Goal: Information Seeking & Learning: Learn about a topic

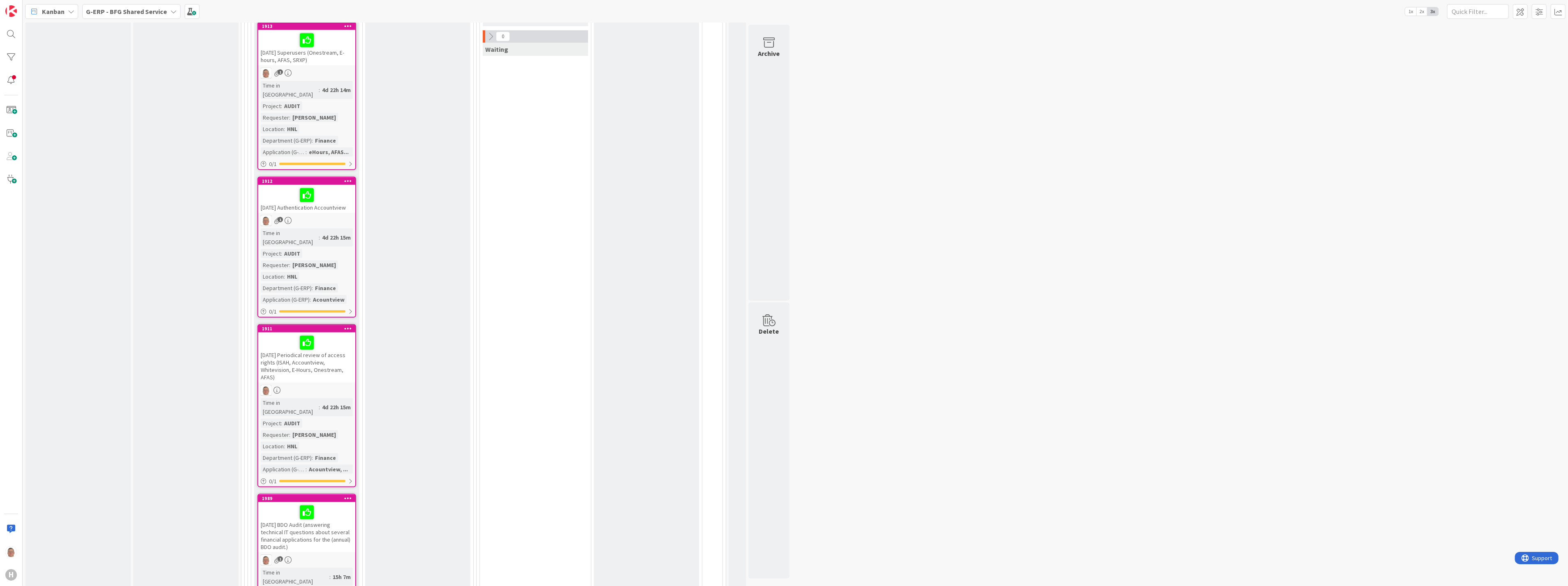
scroll to position [1325, 0]
click at [292, 501] on div "[DATE] BDO Audit (answering technical IT questions about several financial appl…" at bounding box center [306, 526] width 97 height 50
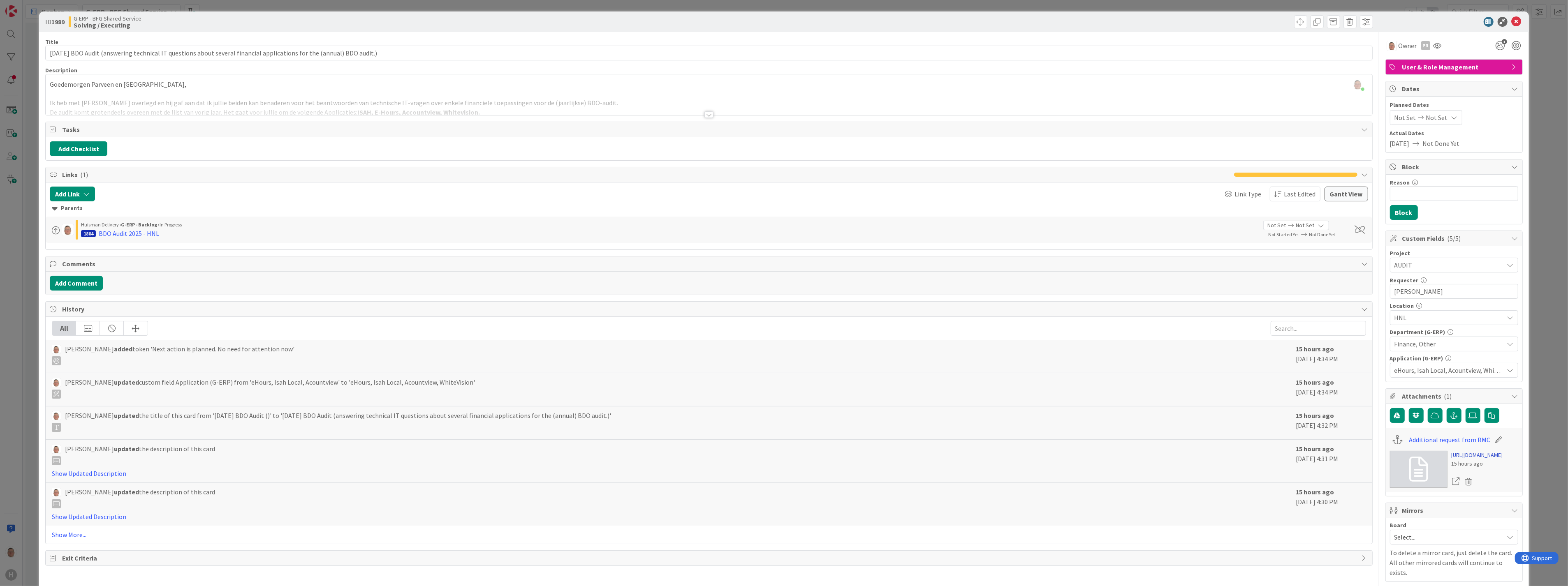
click at [1465, 459] on link "[URL][DOMAIN_NAME]" at bounding box center [1477, 455] width 51 height 9
click at [1514, 17] on icon at bounding box center [1516, 22] width 10 height 10
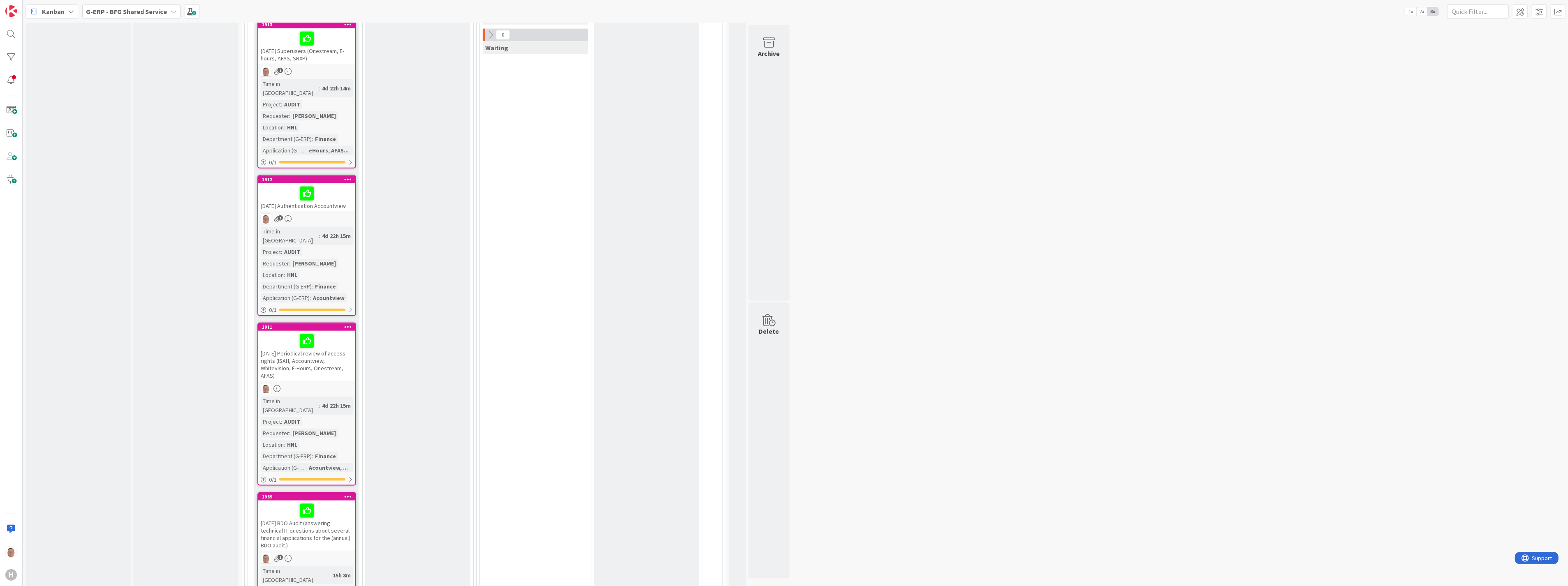
click at [313, 227] on div "Time in Column : 4d 22h 15m Project : AUDIT Requester : [PERSON_NAME] Location …" at bounding box center [306, 265] width 92 height 75
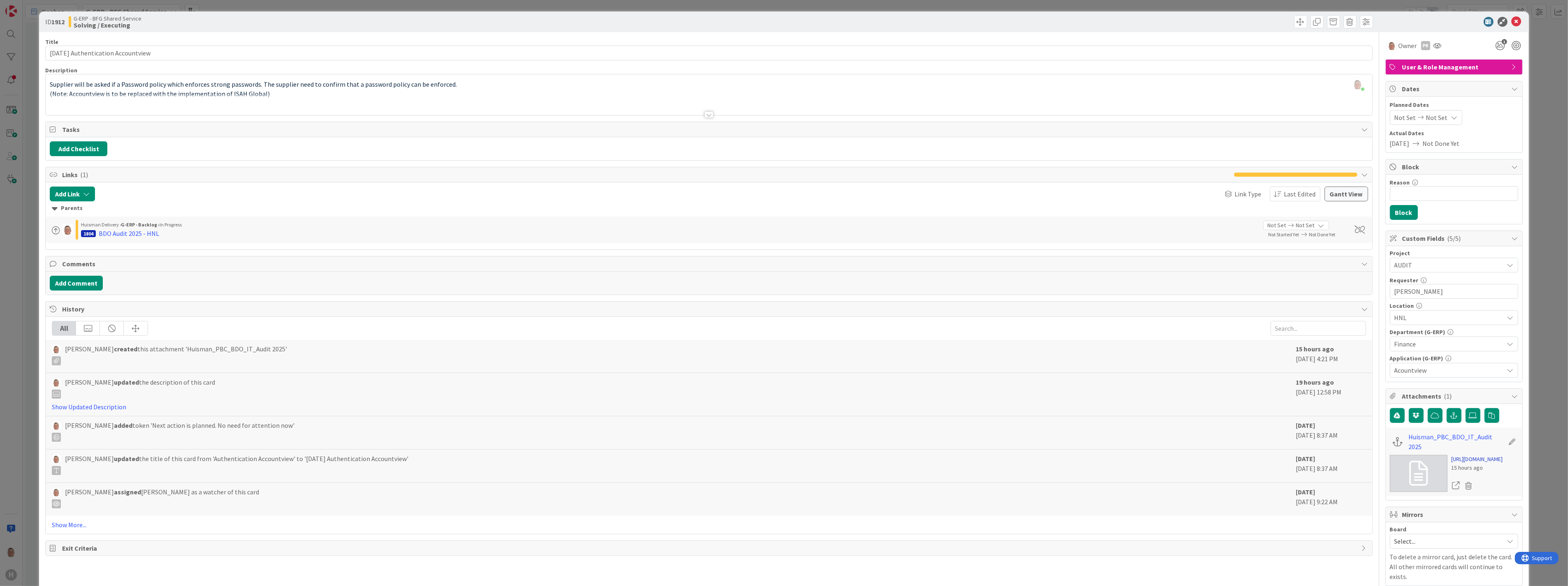
click at [1471, 464] on link "[URL][DOMAIN_NAME]" at bounding box center [1477, 459] width 51 height 9
click at [1511, 21] on icon at bounding box center [1516, 22] width 10 height 10
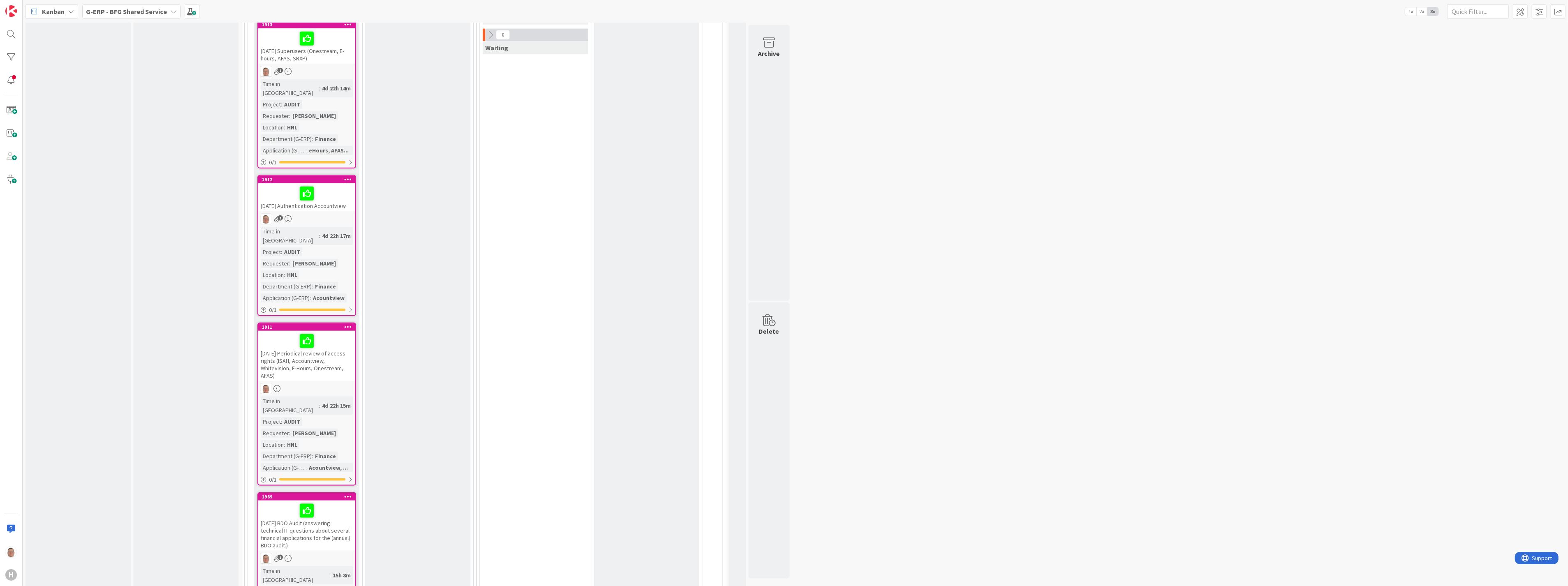
click at [310, 331] on div "[DATE] Periodical review of access rights (ISAH, Accountview, Whitevision, E-Ho…" at bounding box center [306, 356] width 97 height 50
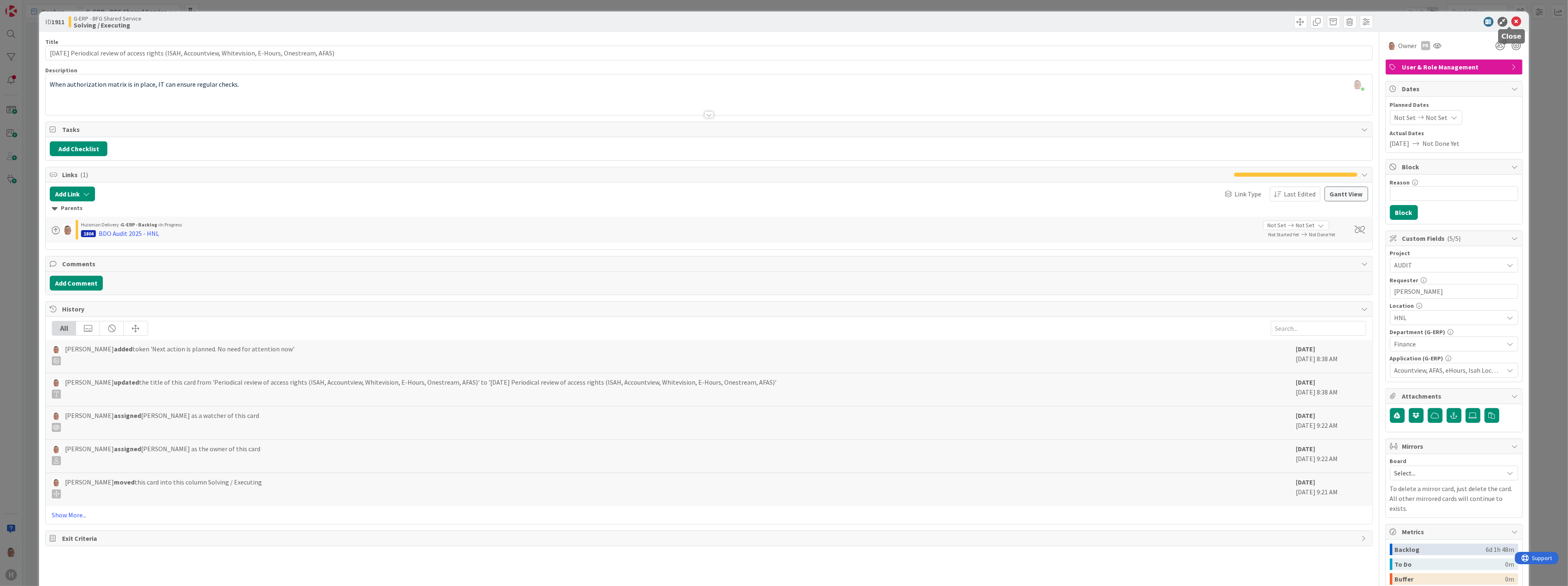
click at [1511, 22] on icon at bounding box center [1516, 22] width 10 height 10
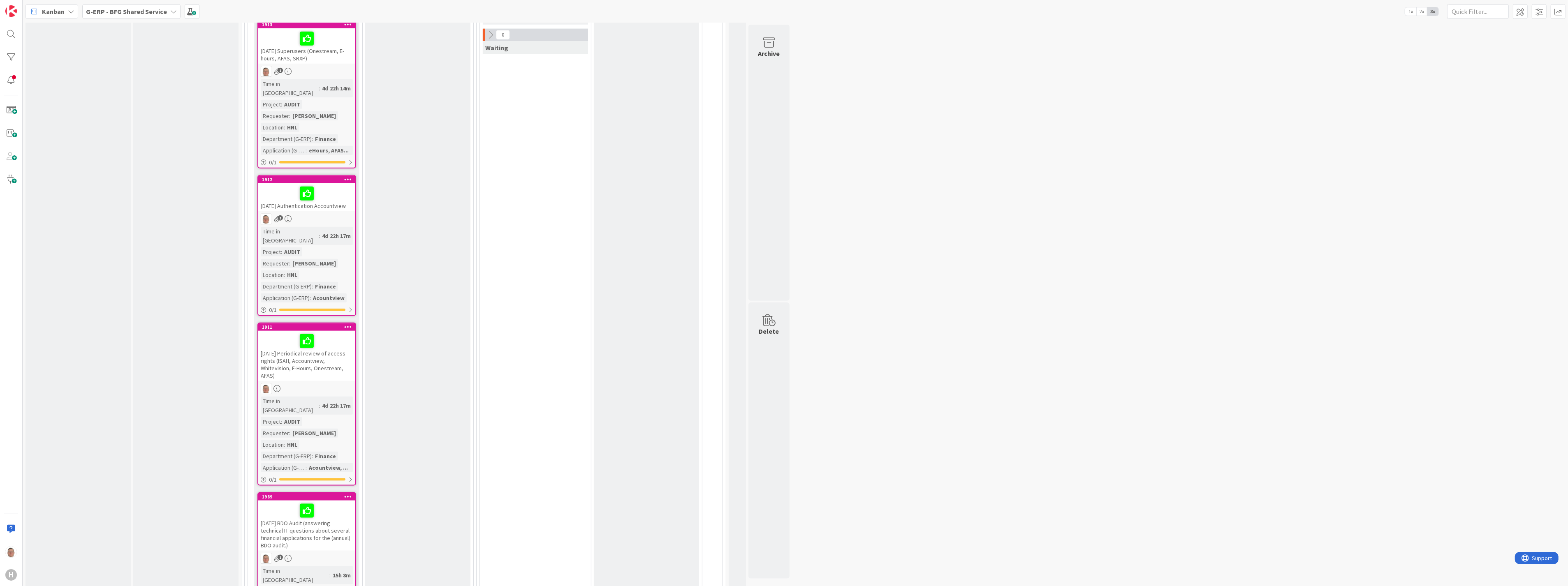
click at [310, 501] on div "[DATE] BDO Audit (answering technical IT questions about several financial appl…" at bounding box center [306, 526] width 97 height 50
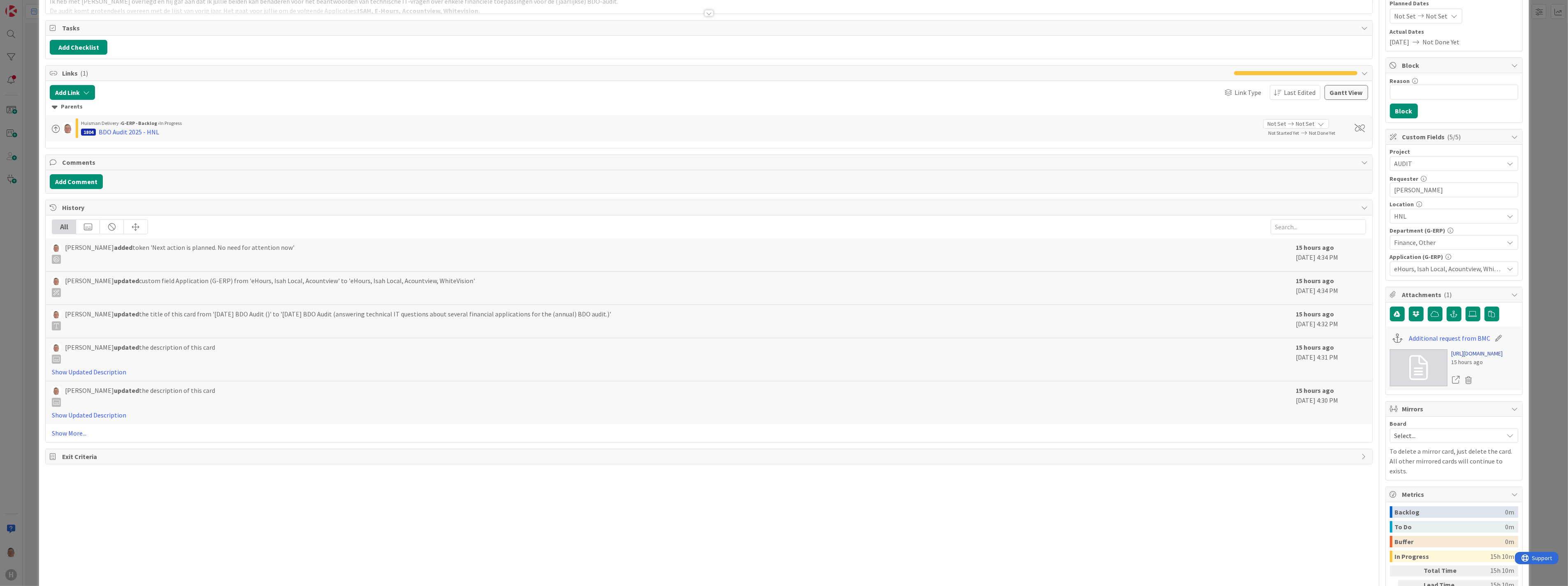
scroll to position [102, 0]
click at [1451, 315] on icon "button" at bounding box center [1454, 313] width 7 height 7
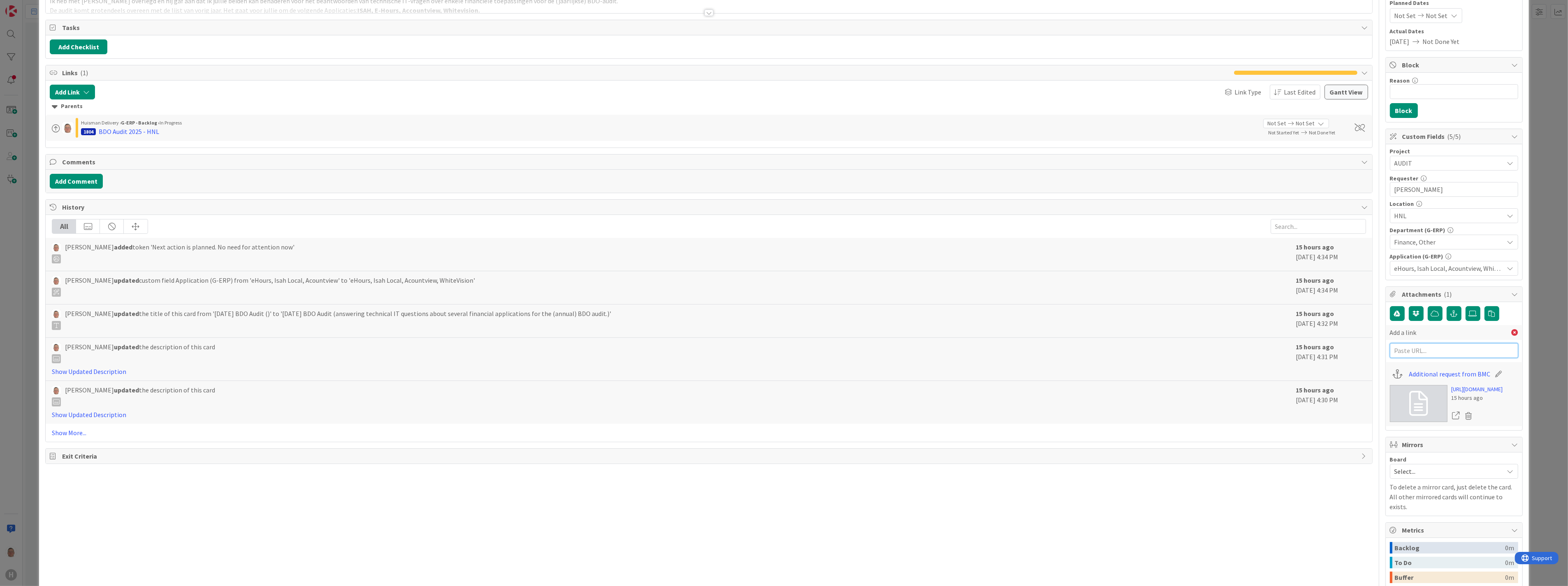
click at [1419, 349] on input "text" at bounding box center [1454, 351] width 128 height 15
paste input "[URL][DOMAIN_NAME]"
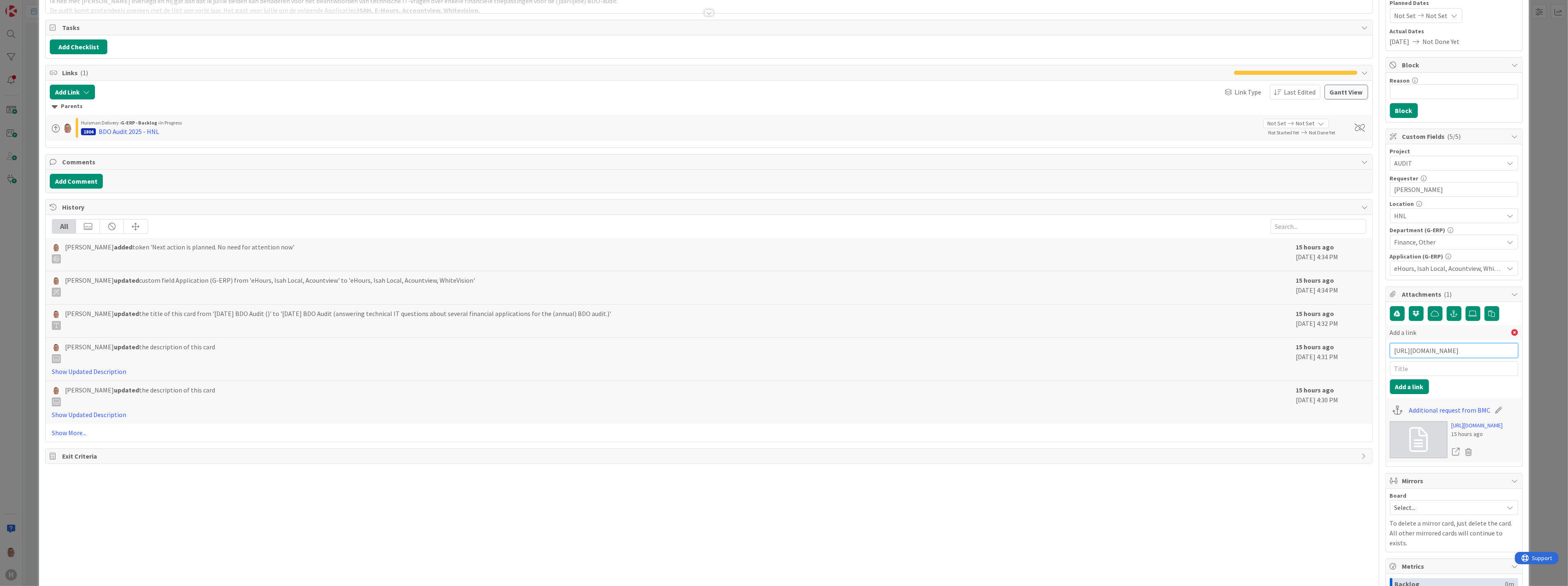
scroll to position [0, 627]
type input "[URL][DOMAIN_NAME]"
click at [1404, 368] on input "text" at bounding box center [1454, 369] width 128 height 15
type input "Huisman PBC BDO IT Audit 2025"
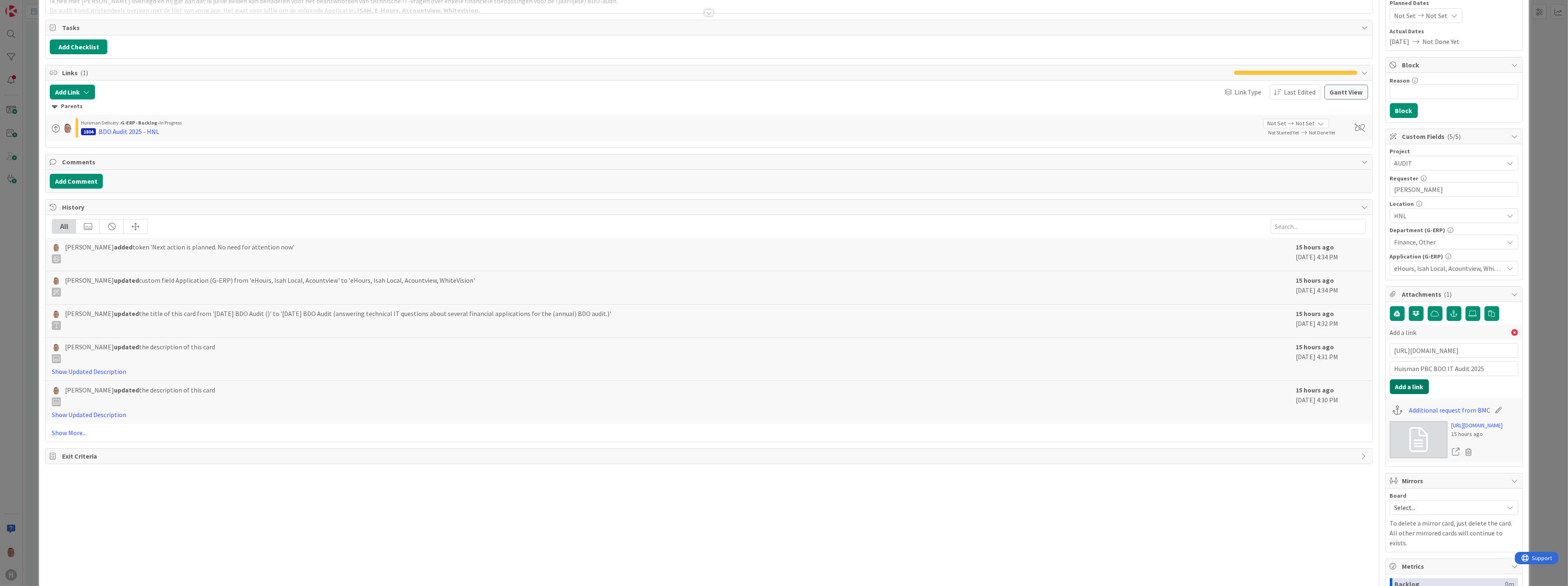
click at [1403, 385] on button "Add a link" at bounding box center [1409, 387] width 39 height 15
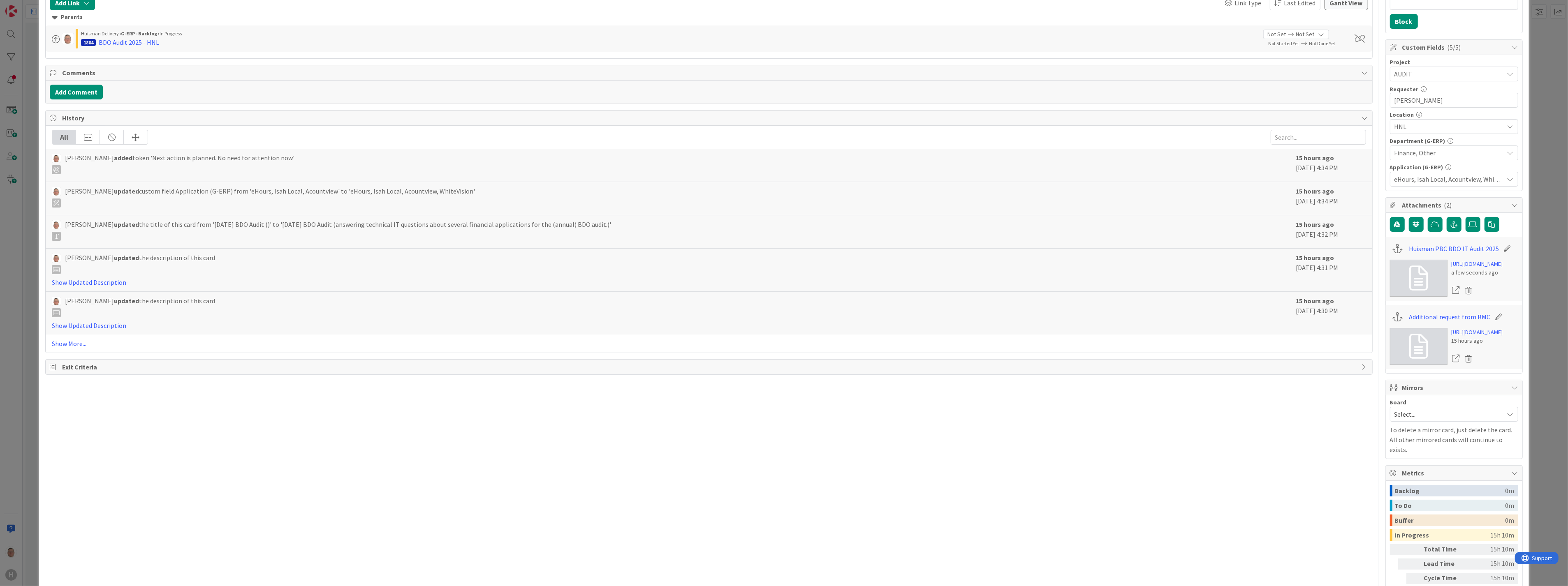
scroll to position [194, 0]
click at [1463, 363] on icon at bounding box center [1468, 357] width 12 height 12
click at [1386, 403] on button "Delete" at bounding box center [1391, 396] width 31 height 15
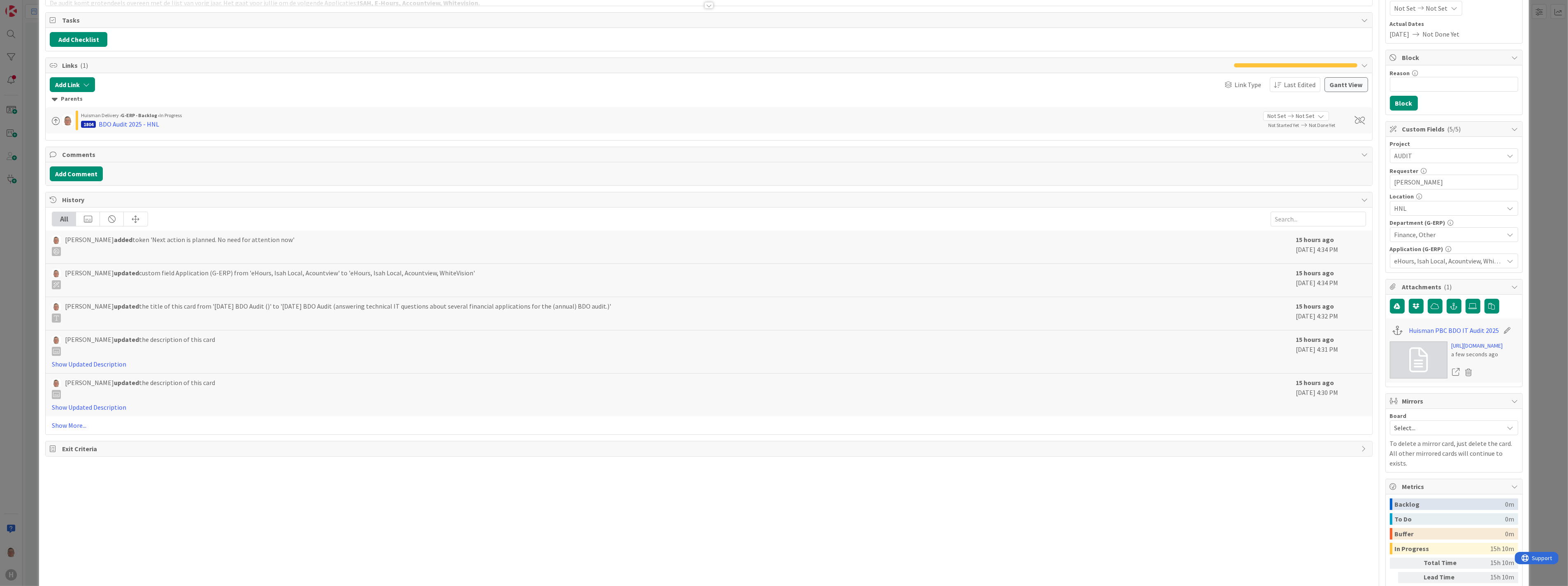
scroll to position [0, 0]
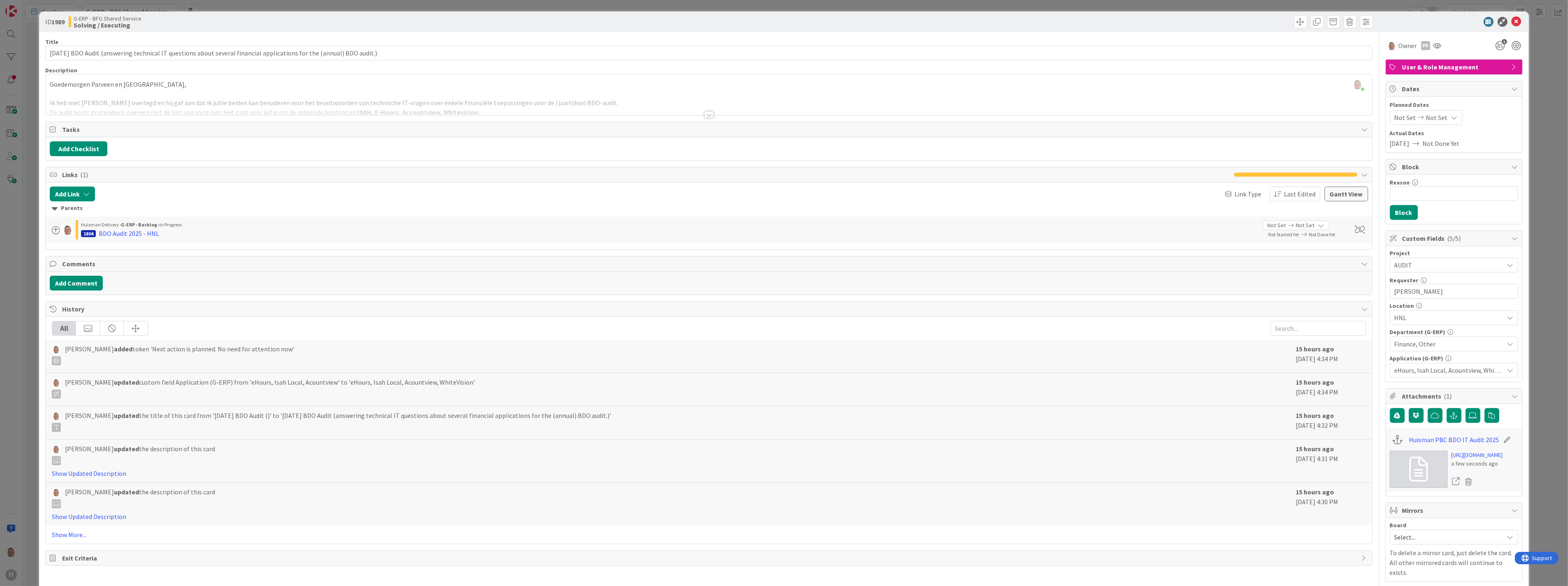
click at [704, 116] on div at bounding box center [709, 114] width 9 height 7
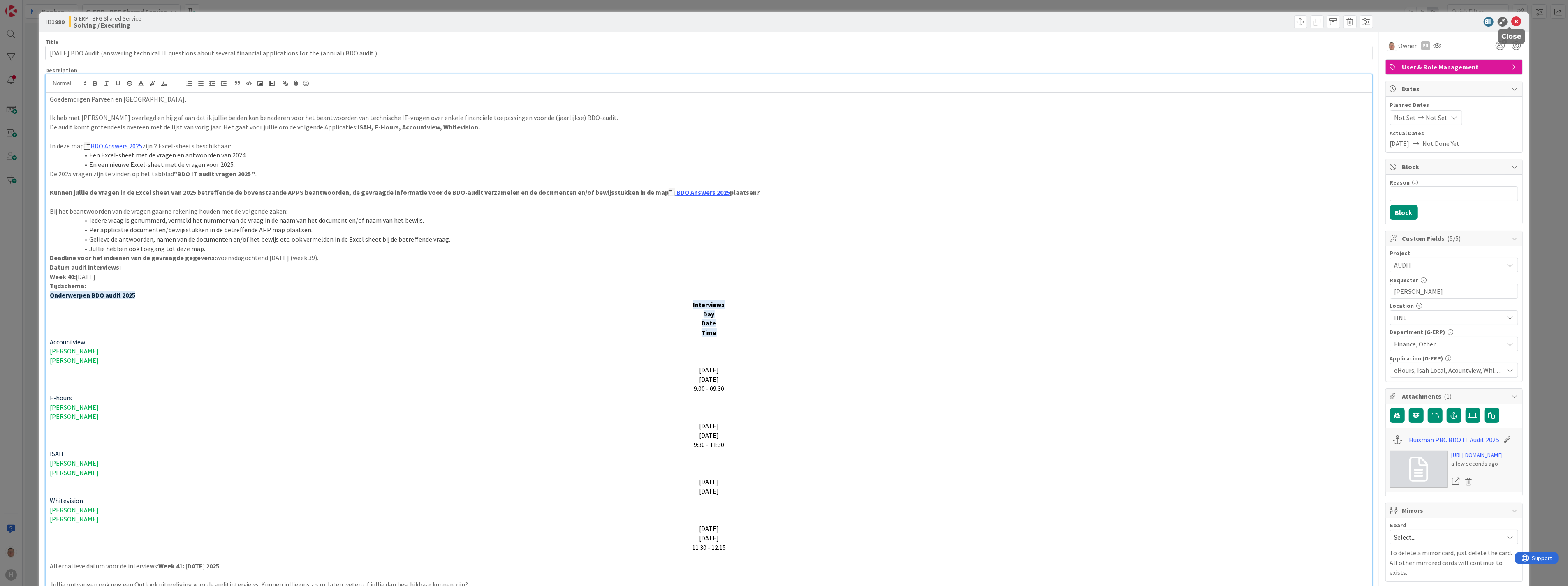
click at [1511, 21] on icon at bounding box center [1516, 22] width 10 height 10
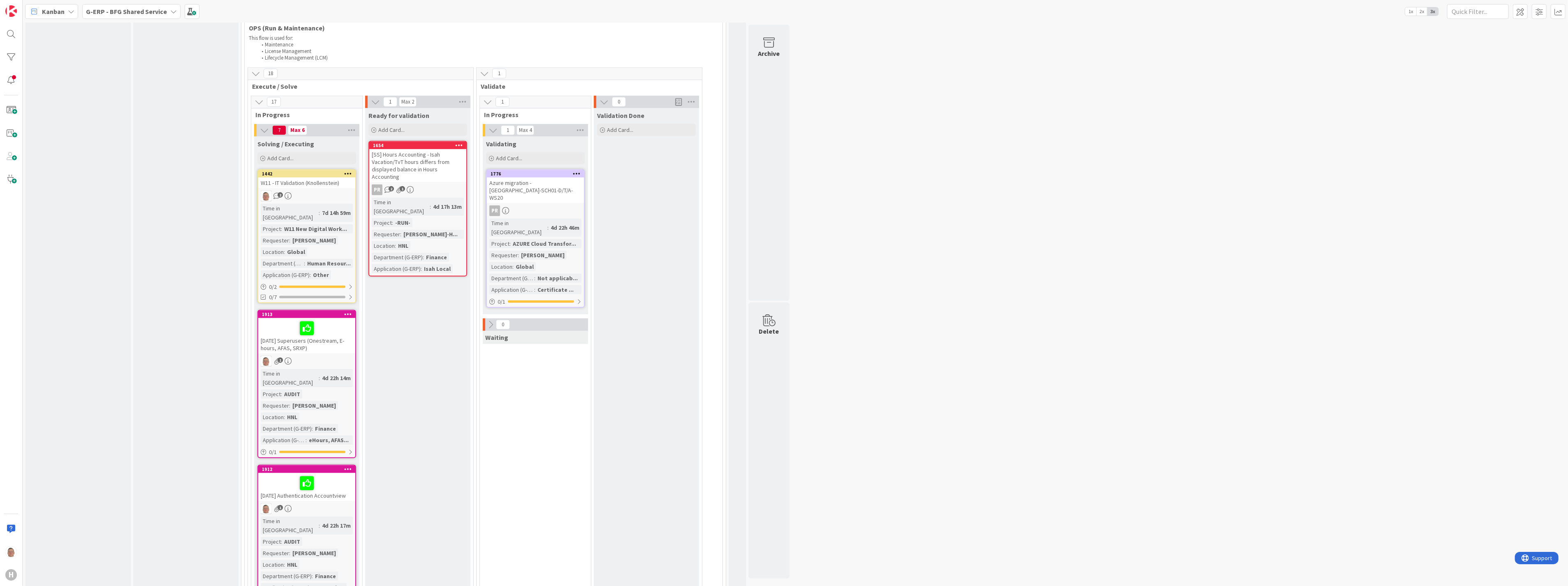
scroll to position [1050, 0]
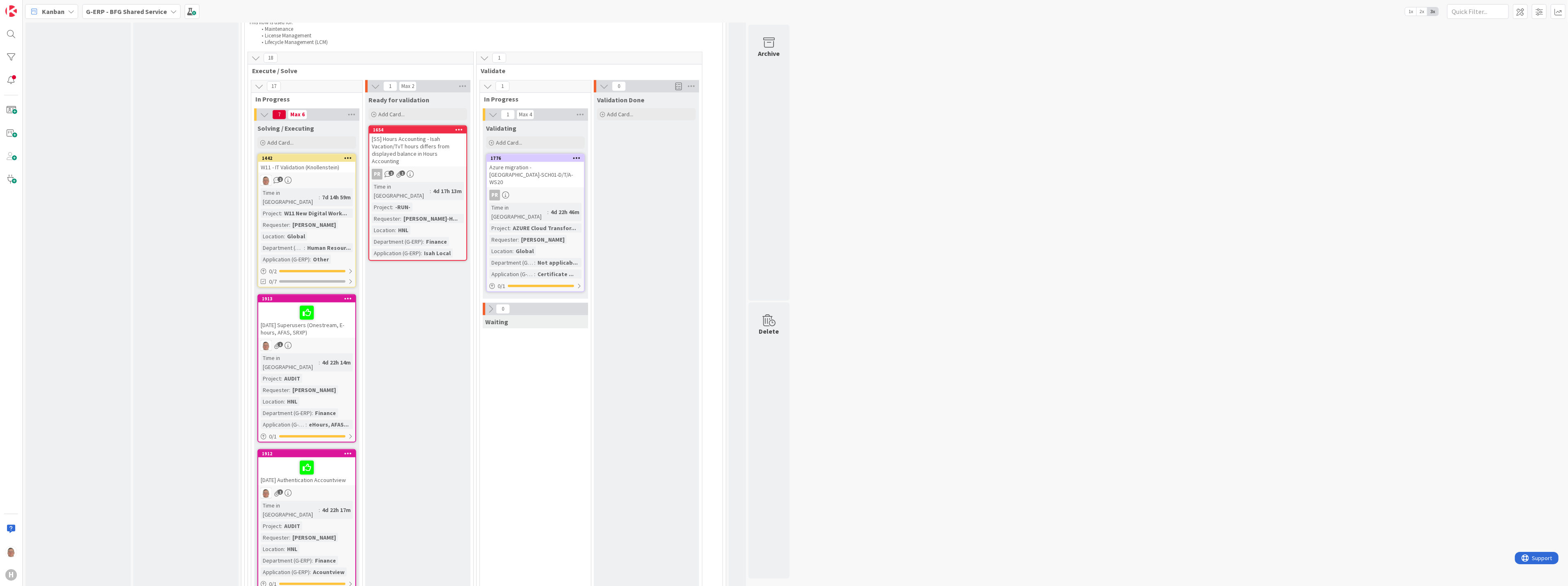
click at [321, 302] on div "[DATE] Superusers (Onestream, E-hours, AFAS, SRXP)" at bounding box center [306, 320] width 97 height 35
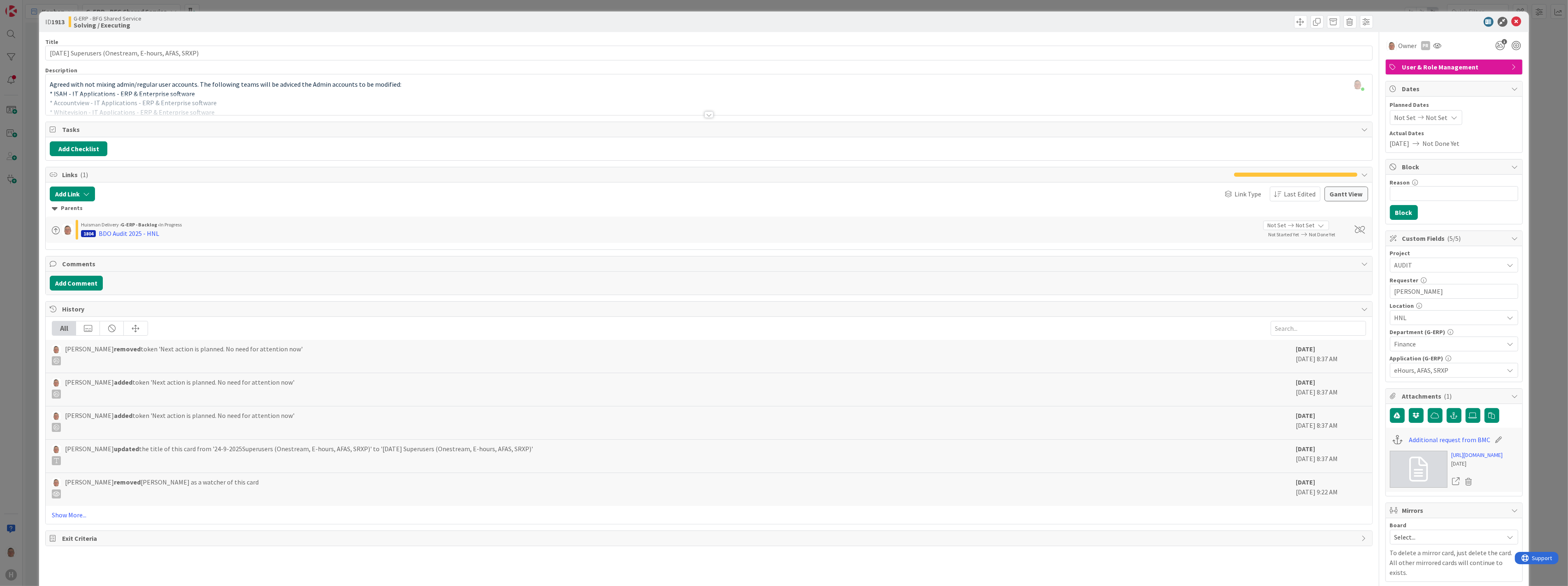
click at [706, 114] on div at bounding box center [709, 114] width 9 height 7
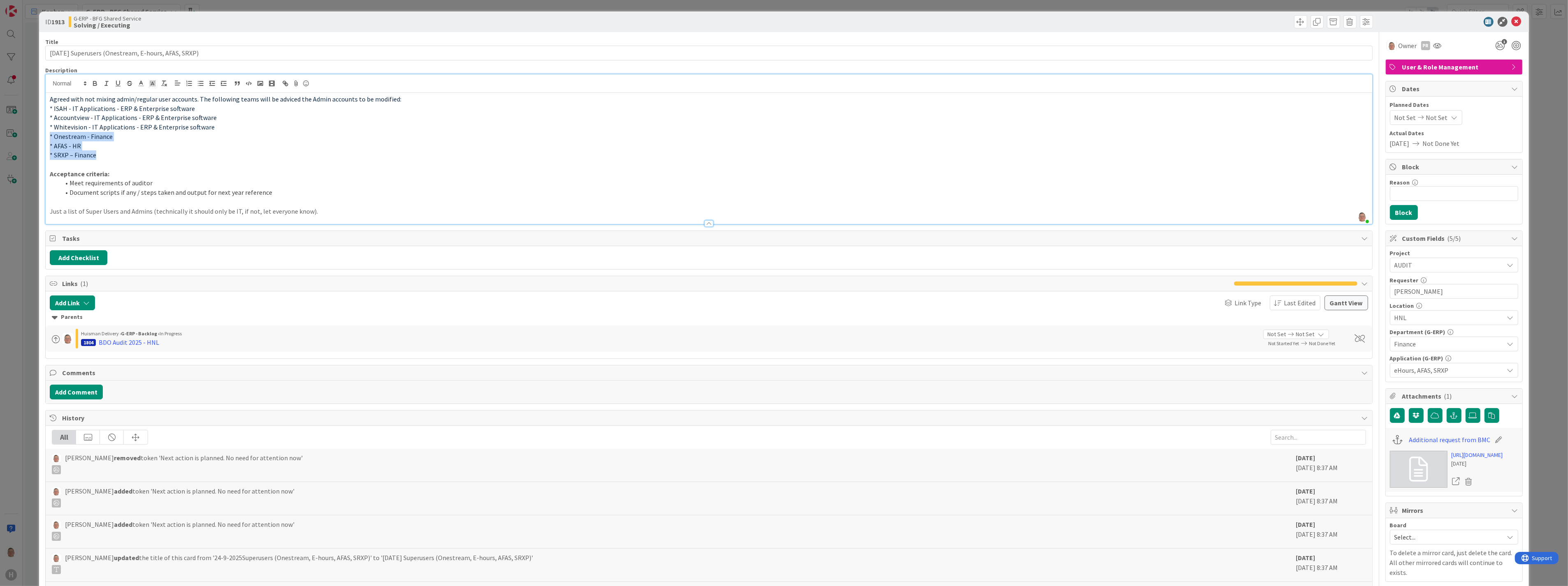
drag, startPoint x: 99, startPoint y: 154, endPoint x: 37, endPoint y: 139, distance: 63.8
click at [37, 139] on div "ID 1913 G-ERP - BFG Shared Service Solving / Executing Title 53 / 128 [DATE] Su…" at bounding box center [784, 293] width 1568 height 586
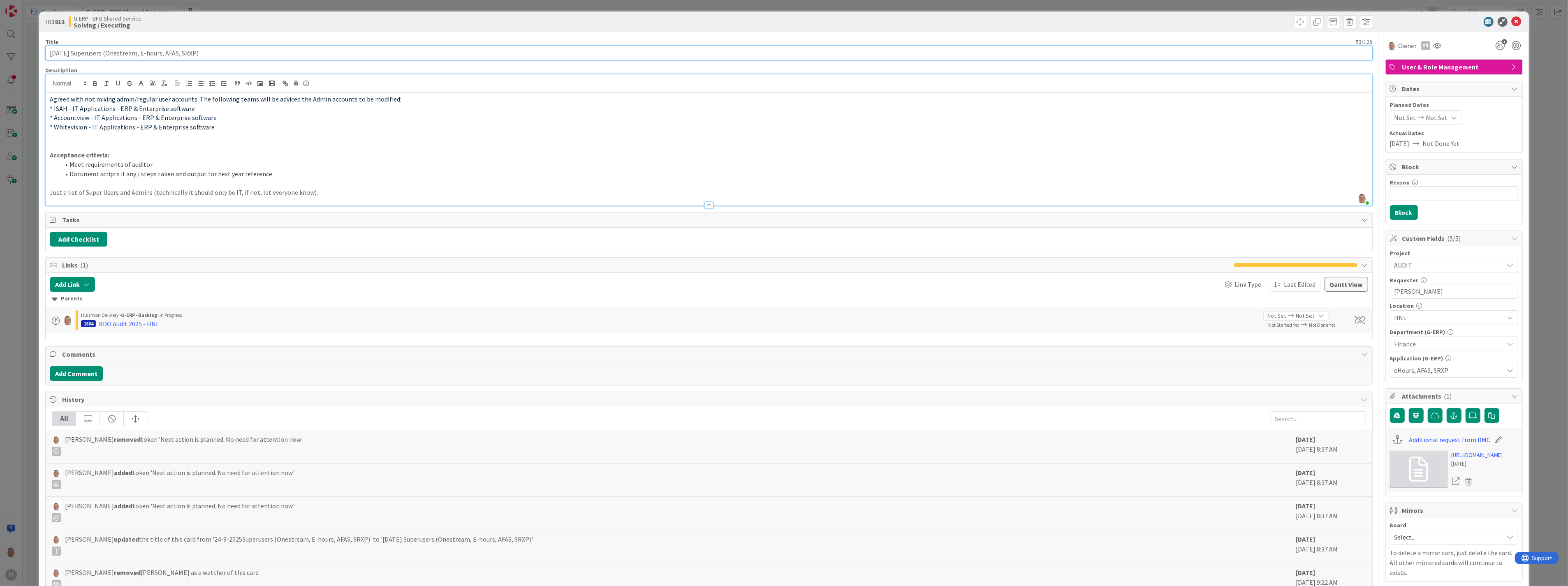
click at [127, 52] on input "[DATE] Superusers (Onestream, E-hours, AFAS, SRXP)" at bounding box center [709, 53] width 1327 height 15
type input "[DATE] Superusers (ISAH, E-hours, AccountView, WhiteVision)"
click at [1123, 110] on p "* ISAH - IT Applications - ERP & Enterprise software" at bounding box center [709, 109] width 1318 height 10
click at [1456, 459] on link "[URL][DOMAIN_NAME]" at bounding box center [1477, 455] width 51 height 9
